Goal: Information Seeking & Learning: Learn about a topic

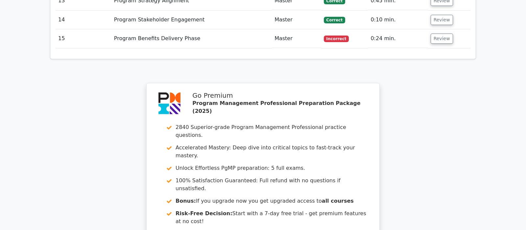
scroll to position [1229, 0]
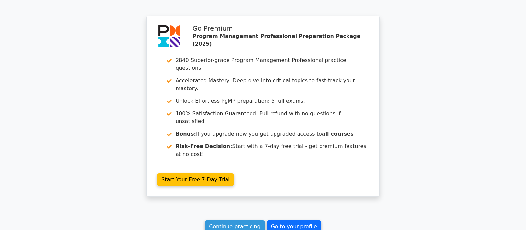
click at [305, 220] on link "Go to your profile" at bounding box center [294, 226] width 55 height 12
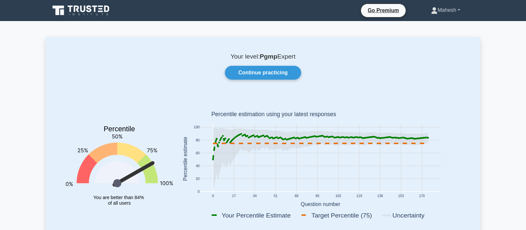
click at [459, 9] on link "Mahesh" at bounding box center [445, 10] width 61 height 13
click at [440, 34] on link "Settings" at bounding box center [442, 36] width 52 height 11
click at [461, 10] on link "Mahesh" at bounding box center [445, 10] width 61 height 13
click at [452, 21] on link "Profile" at bounding box center [442, 25] width 52 height 11
click at [281, 71] on link "Continue practicing" at bounding box center [263, 73] width 76 height 14
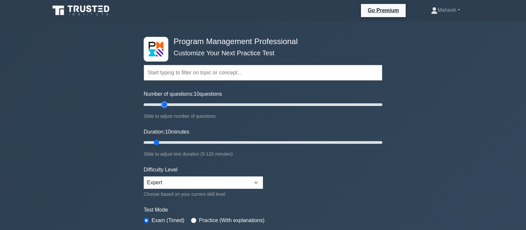
click at [167, 104] on input "Number of questions: 10 questions" at bounding box center [263, 105] width 239 height 8
type input "25"
click at [168, 104] on input "Number of questions: 20 questions" at bounding box center [263, 105] width 239 height 8
click at [176, 140] on input "Duration: 10 minutes" at bounding box center [263, 142] width 239 height 8
type input "25"
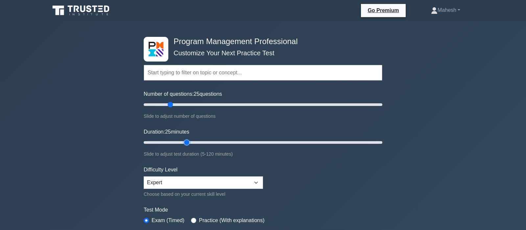
click at [184, 143] on input "Duration: 25 minutes" at bounding box center [263, 142] width 239 height 8
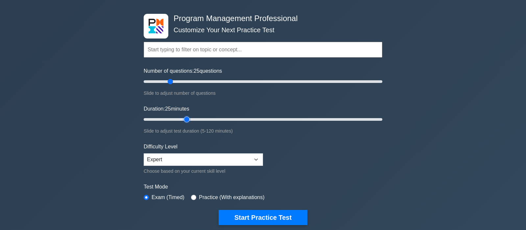
scroll to position [35, 0]
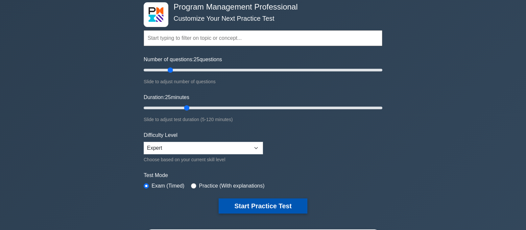
click at [270, 206] on button "Start Practice Test" at bounding box center [263, 205] width 89 height 15
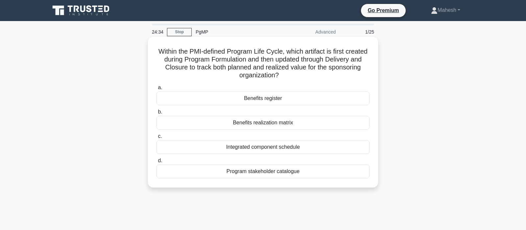
click at [255, 98] on div "Benefits register" at bounding box center [263, 98] width 213 height 14
click at [157, 90] on input "a. Benefits register" at bounding box center [157, 87] width 0 height 4
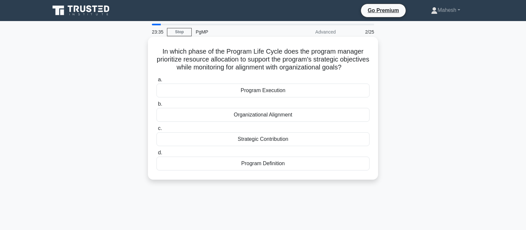
click at [271, 90] on div "Program Execution" at bounding box center [263, 91] width 213 height 14
click at [157, 82] on input "a. Program Execution" at bounding box center [157, 80] width 0 height 4
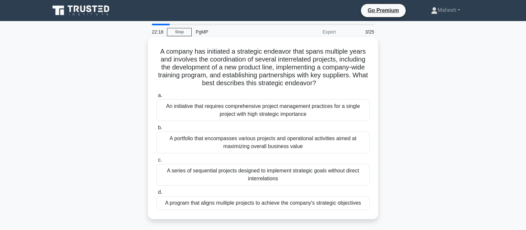
click at [276, 205] on div "A program that aligns multiple projects to achieve the company's strategic obje…" at bounding box center [263, 203] width 213 height 14
click at [157, 194] on input "d. A program that aligns multiple projects to achieve the company's strategic o…" at bounding box center [157, 192] width 0 height 4
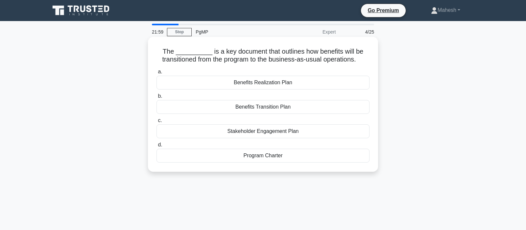
click at [278, 107] on div "Benefits Transition Plan" at bounding box center [263, 107] width 213 height 14
click at [157, 98] on input "b. Benefits Transition Plan" at bounding box center [157, 96] width 0 height 4
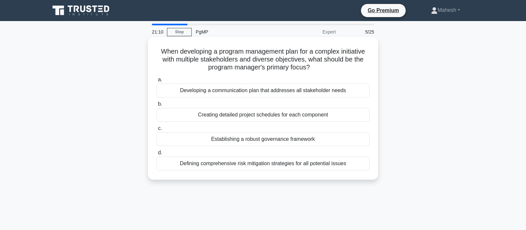
click at [270, 90] on div "Developing a communication plan that addresses all stakeholder needs" at bounding box center [263, 91] width 213 height 14
click at [157, 82] on input "a. Developing a communication plan that addresses all stakeholder needs" at bounding box center [157, 80] width 0 height 4
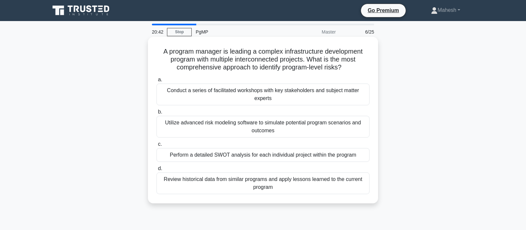
click at [278, 99] on div "Conduct a series of facilitated workshops with key stakeholders and subject mat…" at bounding box center [263, 95] width 213 height 22
click at [157, 82] on input "a. Conduct a series of facilitated workshops with key stakeholders and subject …" at bounding box center [157, 80] width 0 height 4
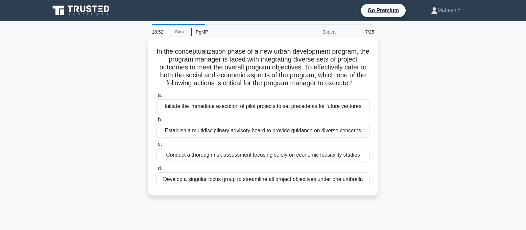
click at [282, 131] on div "Establish a multidisciplinary advisory board to provide guidance on diverse con…" at bounding box center [263, 131] width 213 height 14
click at [157, 122] on input "b. Establish a multidisciplinary advisory board to provide guidance on diverse …" at bounding box center [157, 120] width 0 height 4
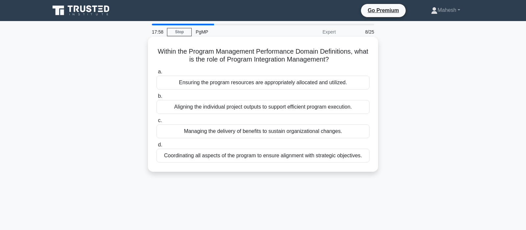
click at [265, 158] on div "Coordinating all aspects of the program to ensure alignment with strategic obje…" at bounding box center [263, 156] width 213 height 14
click at [157, 147] on input "d. Coordinating all aspects of the program to ensure alignment with strategic o…" at bounding box center [157, 145] width 0 height 4
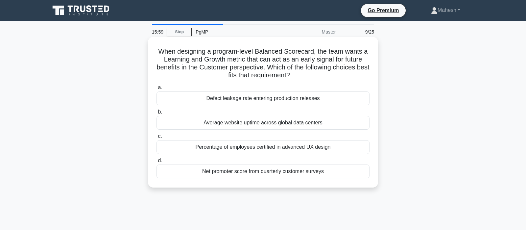
click at [253, 147] on div "Percentage of employees certified in advanced UX design" at bounding box center [263, 147] width 213 height 14
click at [157, 138] on input "c. Percentage of employees certified in advanced UX design" at bounding box center [157, 136] width 0 height 4
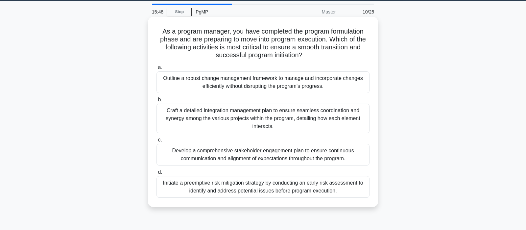
scroll to position [35, 0]
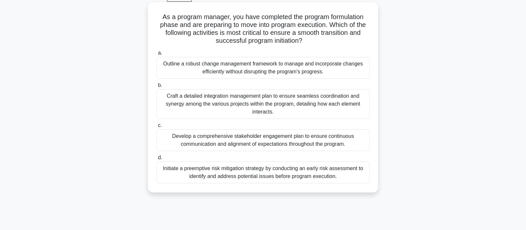
click at [290, 109] on div "Craft a detailed integration management plan to ensure seamless coordination an…" at bounding box center [263, 104] width 213 height 30
click at [157, 87] on input "b. Craft a detailed integration management plan to ensure seamless coordination…" at bounding box center [157, 85] width 0 height 4
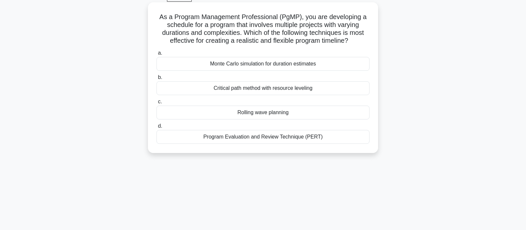
click at [268, 113] on div "Rolling wave planning" at bounding box center [263, 113] width 213 height 14
click at [157, 104] on input "c. Rolling wave planning" at bounding box center [157, 102] width 0 height 4
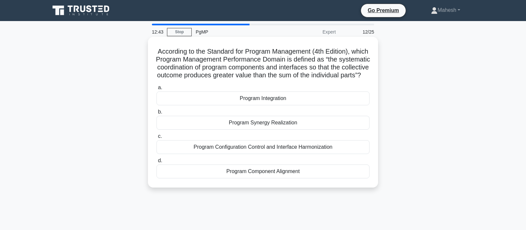
scroll to position [0, 0]
click at [268, 105] on div "Program Integration" at bounding box center [263, 98] width 213 height 14
click at [157, 90] on input "a. Program Integration" at bounding box center [157, 87] width 0 height 4
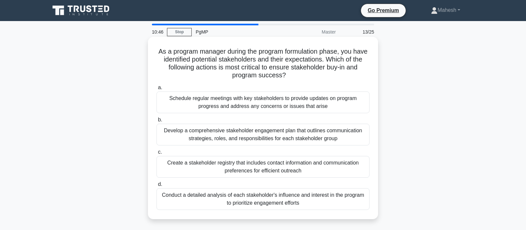
click at [315, 134] on div "Develop a comprehensive stakeholder engagement plan that outlines communication…" at bounding box center [263, 135] width 213 height 22
click at [157, 122] on input "b. Develop a comprehensive stakeholder engagement plan that outlines communicat…" at bounding box center [157, 120] width 0 height 4
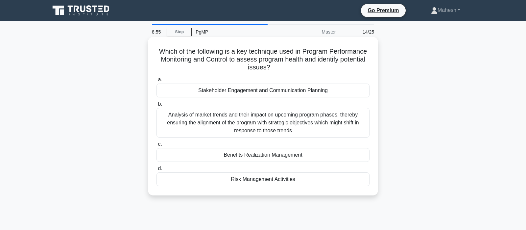
click at [282, 158] on div "Benefits Realization Management" at bounding box center [263, 155] width 213 height 14
click at [157, 146] on input "c. Benefits Realization Management" at bounding box center [157, 144] width 0 height 4
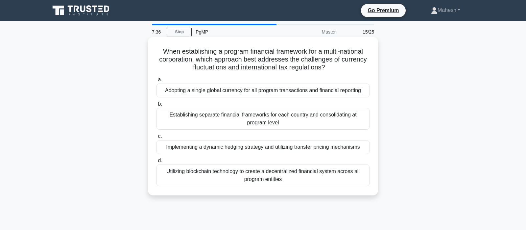
click at [308, 118] on div "Establishing separate financial frameworks for each country and consolidating a…" at bounding box center [263, 119] width 213 height 22
click at [157, 106] on input "b. Establishing separate financial frameworks for each country and consolidatin…" at bounding box center [157, 104] width 0 height 4
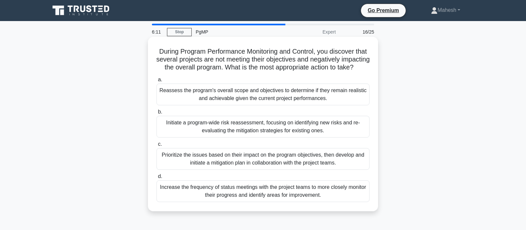
click at [267, 162] on div "Prioritize the issues based on their impact on the program objectives, then dev…" at bounding box center [263, 159] width 213 height 22
click at [157, 146] on input "c. Prioritize the issues based on their impact on the program objectives, then …" at bounding box center [157, 144] width 0 height 4
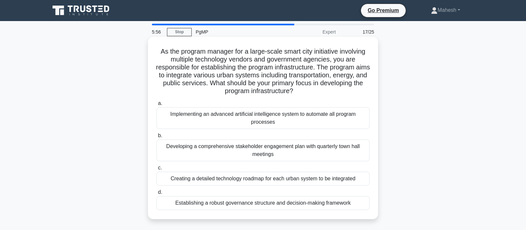
scroll to position [35, 0]
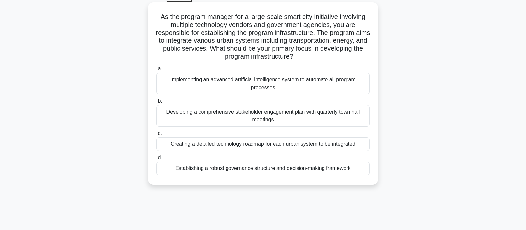
click at [251, 146] on div "Creating a detailed technology roadmap for each urban system to be integrated" at bounding box center [263, 144] width 213 height 14
click at [157, 135] on input "c. Creating a detailed technology roadmap for each urban system to be integrated" at bounding box center [157, 133] width 0 height 4
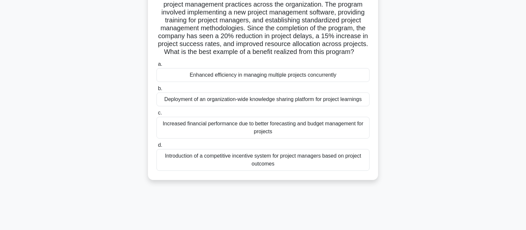
scroll to position [69, 0]
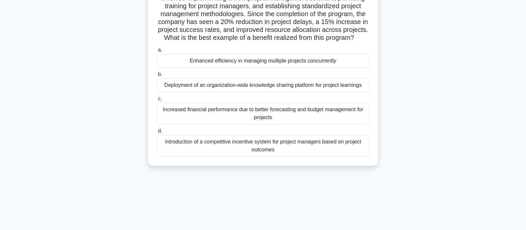
click at [279, 115] on div "Increased financial performance due to better forecasting and budget management…" at bounding box center [263, 114] width 213 height 22
click at [157, 101] on input "c. Increased financial performance due to better forecasting and budget managem…" at bounding box center [157, 99] width 0 height 4
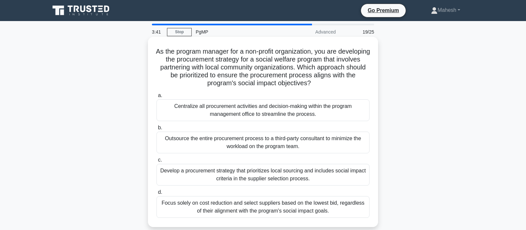
scroll to position [35, 0]
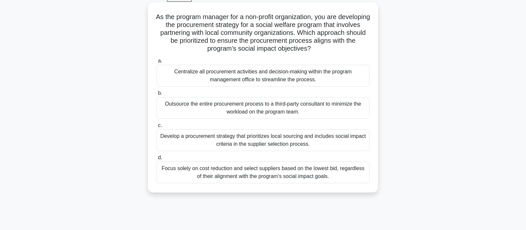
click at [258, 141] on div "Develop a procurement strategy that prioritizes local sourcing and includes soc…" at bounding box center [263, 140] width 213 height 22
click at [157, 128] on input "c. Develop a procurement strategy that prioritizes local sourcing and includes …" at bounding box center [157, 125] width 0 height 4
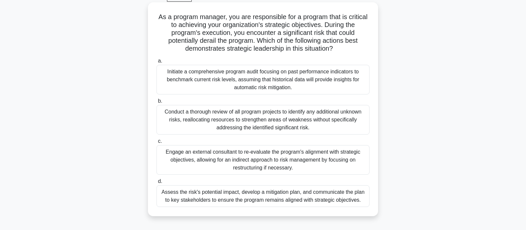
click at [327, 202] on div "Assess the risk's potential impact, develop a mitigation plan, and communicate …" at bounding box center [263, 196] width 213 height 22
click at [157, 183] on input "d. Assess the risk's potential impact, develop a mitigation plan, and communica…" at bounding box center [157, 181] width 0 height 4
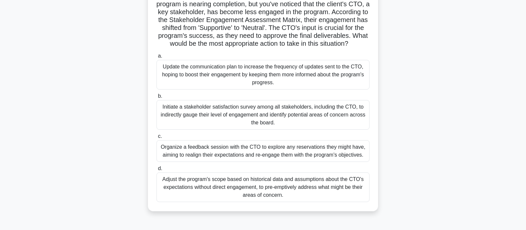
scroll to position [69, 0]
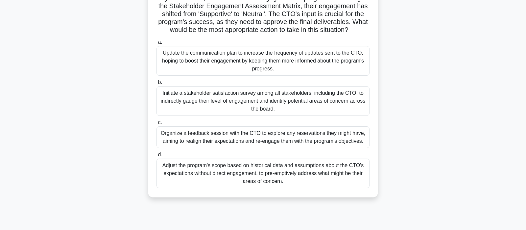
click at [287, 138] on div "Organize a feedback session with the CTO to explore any reservations they might…" at bounding box center [263, 137] width 213 height 22
click at [157, 125] on input "c. Organize a feedback session with the CTO to explore any reservations they mi…" at bounding box center [157, 122] width 0 height 4
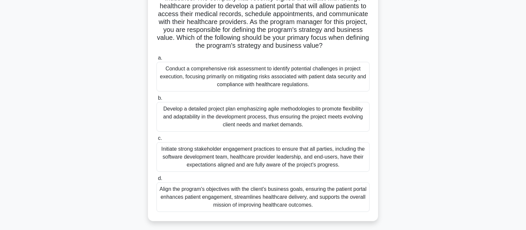
scroll to position [104, 0]
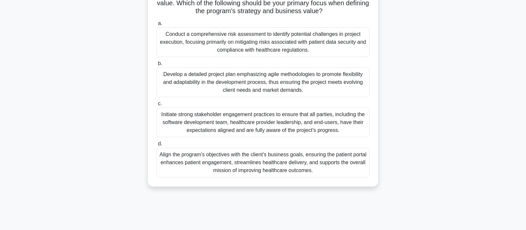
click at [274, 165] on div "Align the program's objectives with the client's business goals, ensuring the p…" at bounding box center [263, 163] width 213 height 30
click at [157, 146] on input "d. Align the program's objectives with the client's business goals, ensuring th…" at bounding box center [157, 144] width 0 height 4
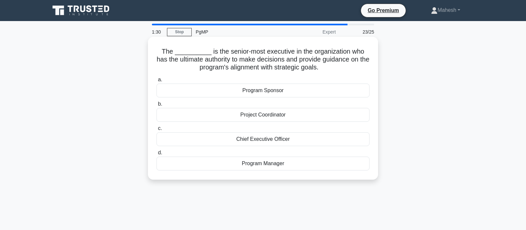
scroll to position [0, 0]
click at [272, 92] on div "Program Sponsor" at bounding box center [263, 91] width 213 height 14
click at [157, 82] on input "a. Program Sponsor" at bounding box center [157, 80] width 0 height 4
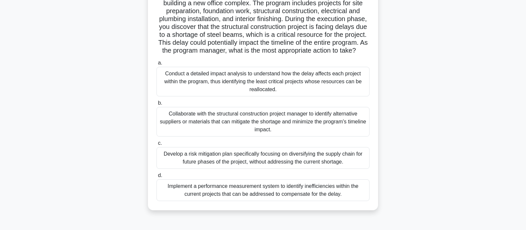
scroll to position [69, 0]
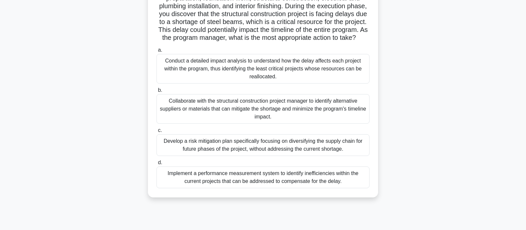
click at [298, 114] on div "Collaborate with the structural construction project manager to identify altern…" at bounding box center [263, 109] width 213 height 30
click at [157, 92] on input "b. Collaborate with the structural construction project manager to identify alt…" at bounding box center [157, 90] width 0 height 4
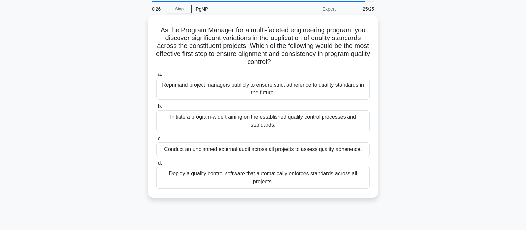
scroll to position [35, 0]
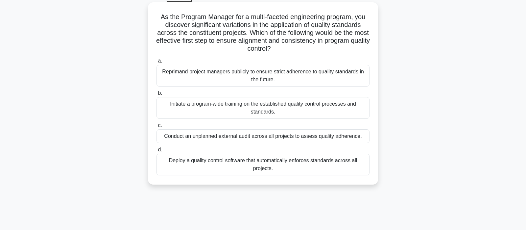
click at [282, 109] on div "Initiate a program-wide training on the established quality control processes a…" at bounding box center [263, 108] width 213 height 22
click at [157, 95] on input "b. Initiate a program-wide training on the established quality control processe…" at bounding box center [157, 93] width 0 height 4
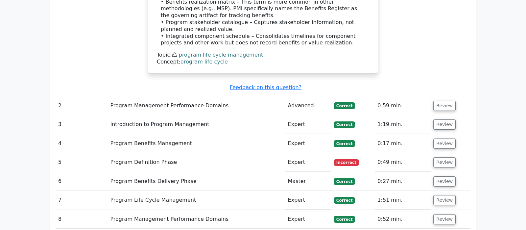
scroll to position [829, 0]
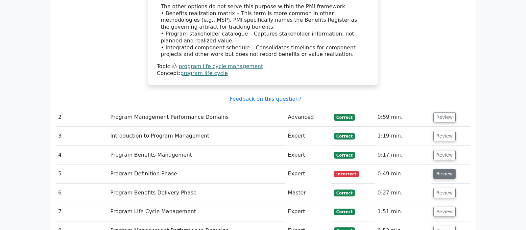
click at [445, 169] on button "Review" at bounding box center [444, 174] width 22 height 10
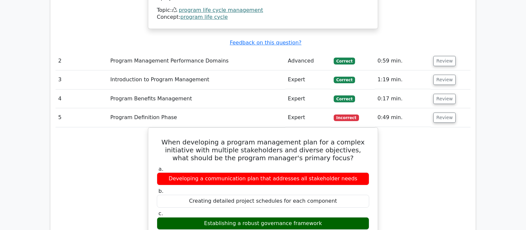
scroll to position [898, 0]
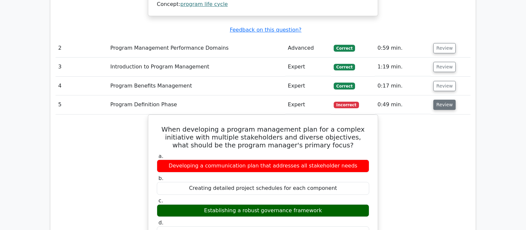
click at [447, 100] on button "Review" at bounding box center [444, 105] width 22 height 10
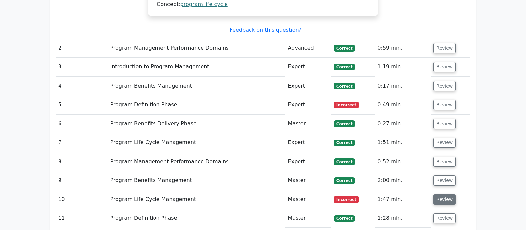
click at [447, 194] on button "Review" at bounding box center [444, 199] width 22 height 10
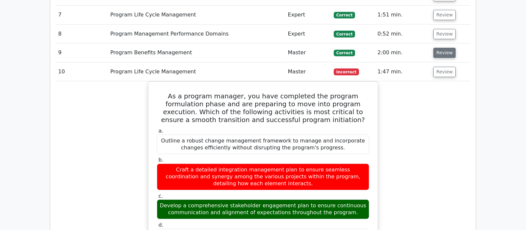
scroll to position [1036, 0]
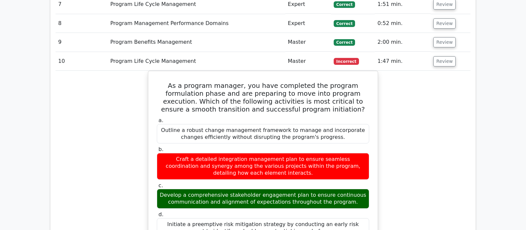
drag, startPoint x: 445, startPoint y: 19, endPoint x: 449, endPoint y: 57, distance: 38.4
click at [448, 58] on tbody "1 Program Life Cycle Management Advanced [GEOGRAPHIC_DATA] 0:26 min. Review a. …" at bounding box center [263, 116] width 415 height 1119
click at [445, 56] on button "Review" at bounding box center [444, 61] width 22 height 10
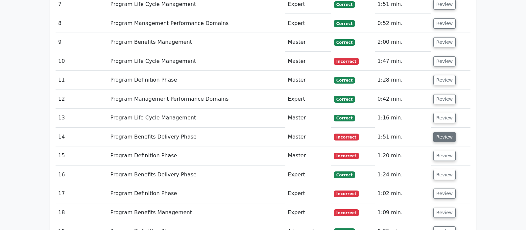
click at [443, 132] on button "Review" at bounding box center [444, 137] width 22 height 10
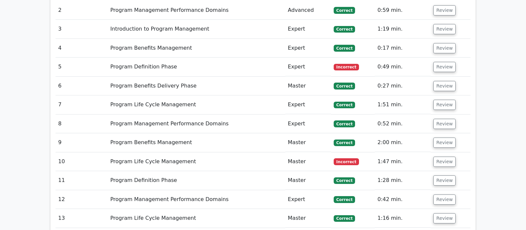
scroll to position [932, 0]
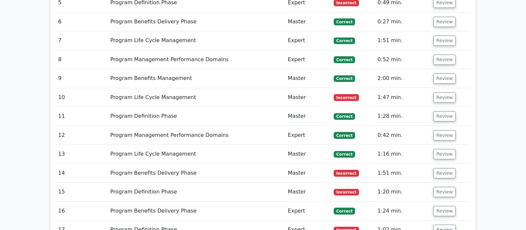
scroll to position [1001, 0]
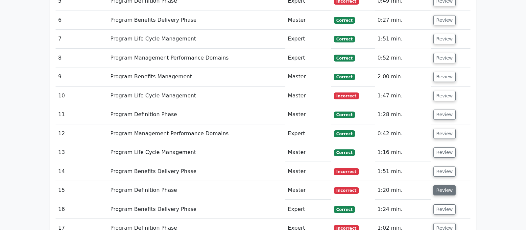
click at [439, 185] on button "Review" at bounding box center [444, 190] width 22 height 10
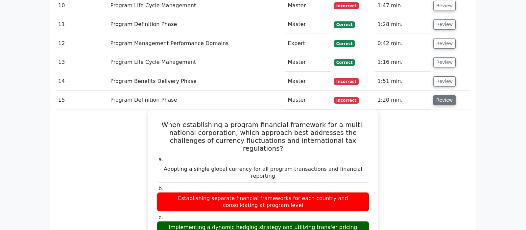
scroll to position [1105, 0]
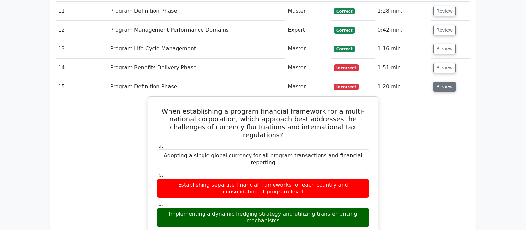
click at [443, 82] on button "Review" at bounding box center [444, 87] width 22 height 10
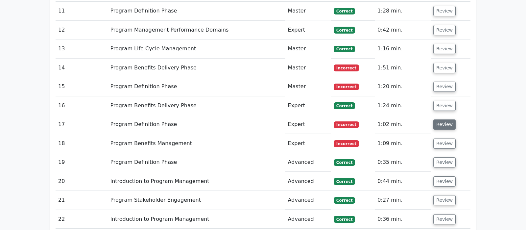
click at [445, 119] on button "Review" at bounding box center [444, 124] width 22 height 10
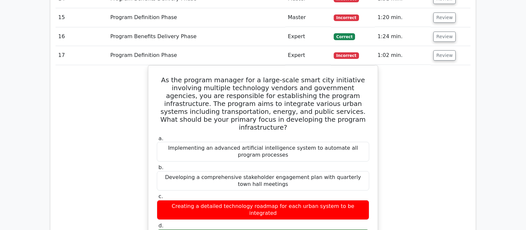
scroll to position [1139, 0]
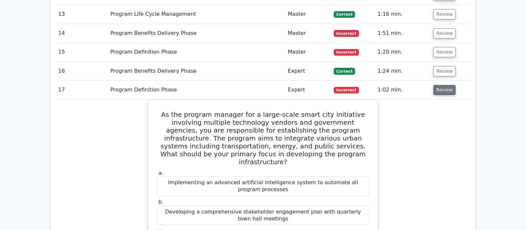
click at [446, 85] on button "Review" at bounding box center [444, 90] width 22 height 10
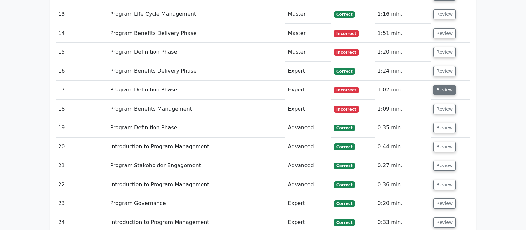
click at [439, 85] on button "Review" at bounding box center [444, 90] width 22 height 10
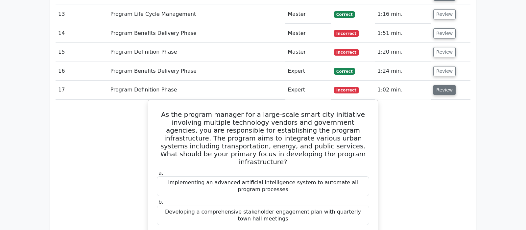
click at [439, 85] on button "Review" at bounding box center [444, 90] width 22 height 10
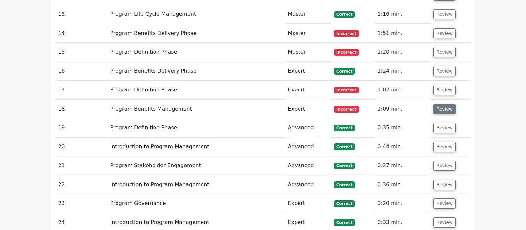
click at [444, 104] on button "Review" at bounding box center [444, 109] width 22 height 10
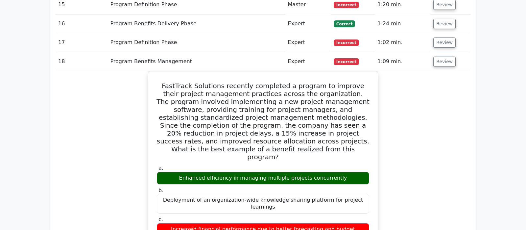
scroll to position [1174, 0]
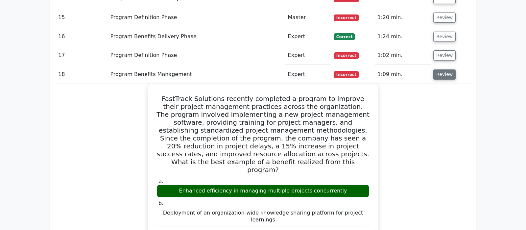
click at [445, 69] on button "Review" at bounding box center [444, 74] width 22 height 10
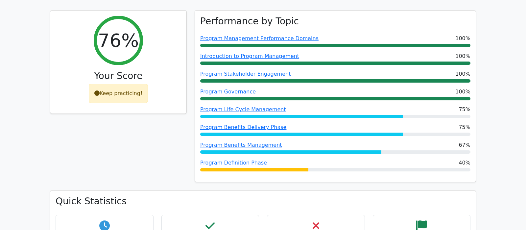
scroll to position [231, 0]
